Goal: Task Accomplishment & Management: Use online tool/utility

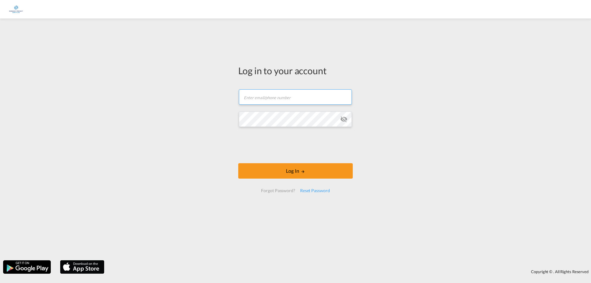
drag, startPoint x: 244, startPoint y: 99, endPoint x: 247, endPoint y: 98, distance: 3.7
click at [247, 98] on input "text" at bounding box center [295, 96] width 113 height 15
type input "[EMAIL_ADDRESS][DOMAIN_NAME]"
click at [238, 163] on button "Log In" at bounding box center [295, 170] width 115 height 15
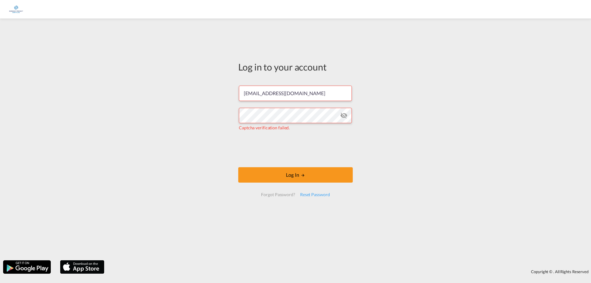
click at [343, 114] on md-icon "icon-eye-off" at bounding box center [343, 115] width 7 height 7
click at [193, 117] on div "Log in to your account [PERSON_NAME][EMAIL_ADDRESS][DOMAIN_NAME] Captcha verifi…" at bounding box center [295, 140] width 591 height 236
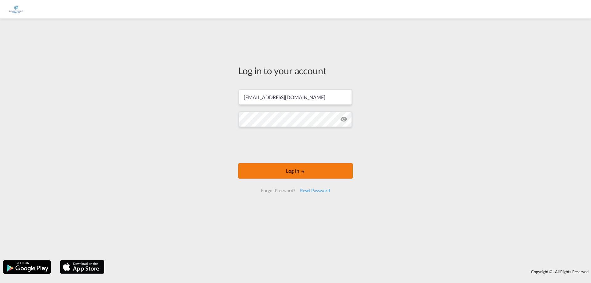
click at [300, 173] on button "Log In" at bounding box center [295, 170] width 115 height 15
